Goal: Book appointment/travel/reservation

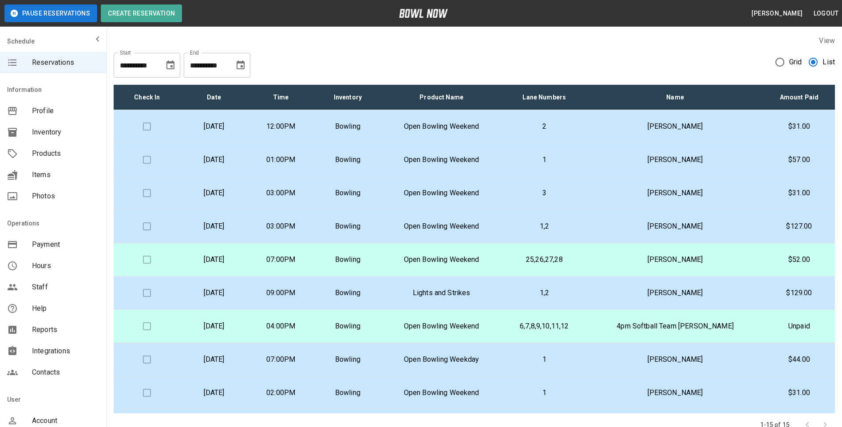
click at [650, 130] on p "[PERSON_NAME]" at bounding box center [675, 126] width 162 height 11
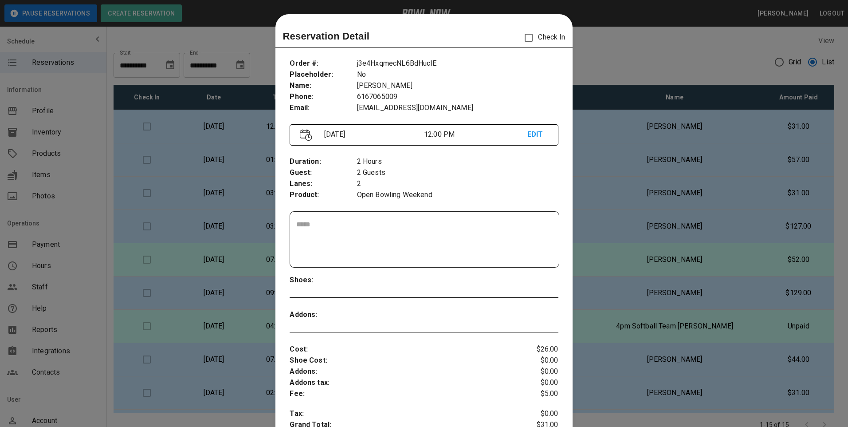
scroll to position [14, 0]
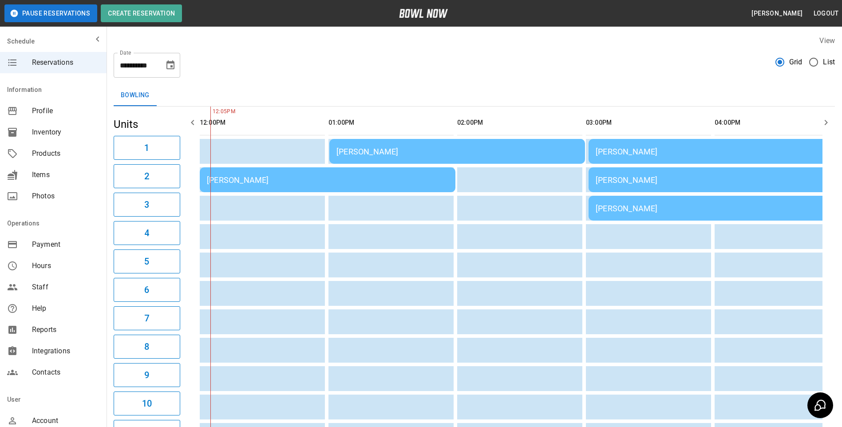
click at [828, 67] on label "List" at bounding box center [819, 62] width 31 height 19
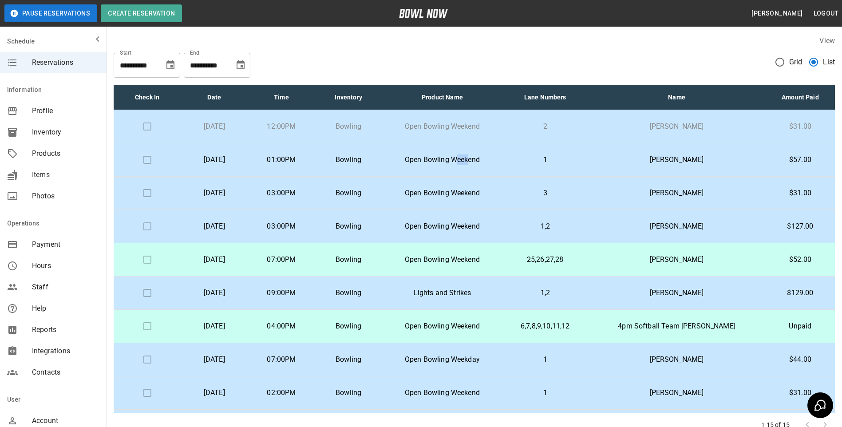
click at [502, 152] on td "Open Bowling Weekend" at bounding box center [442, 159] width 120 height 33
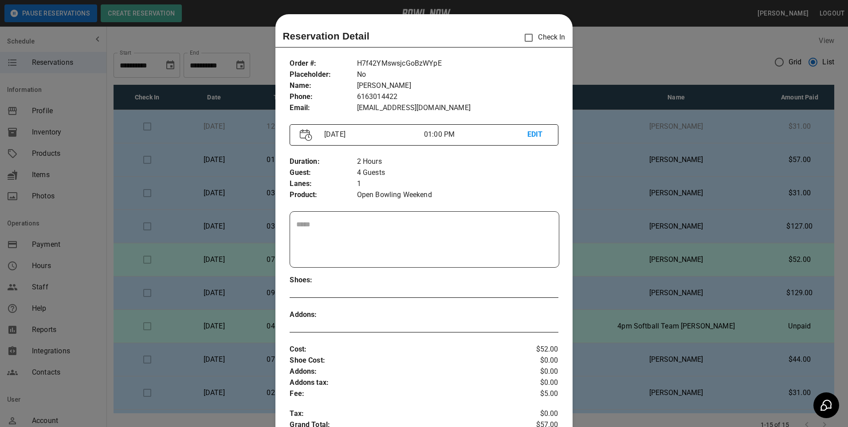
scroll to position [14, 0]
